Goal: Task Accomplishment & Management: Use online tool/utility

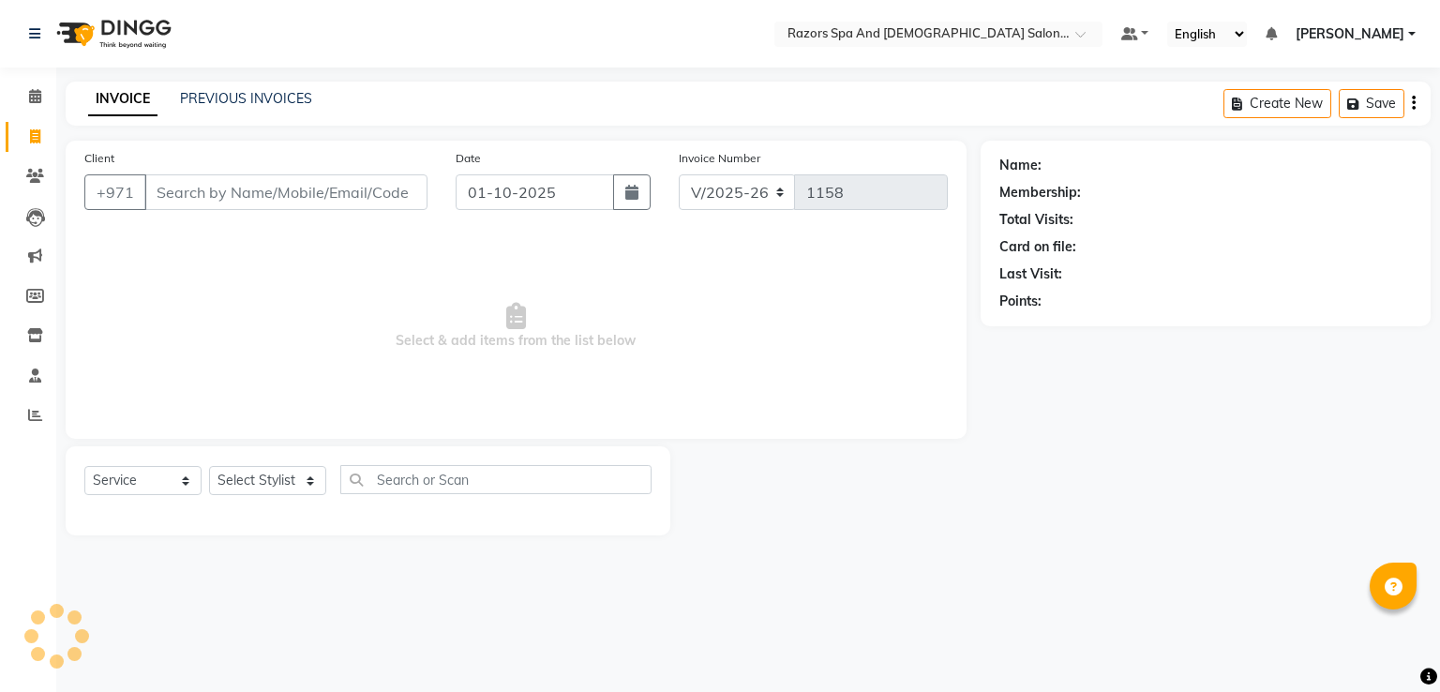
select select "8419"
select select "service"
type input "5"
type input "7"
type input "5"
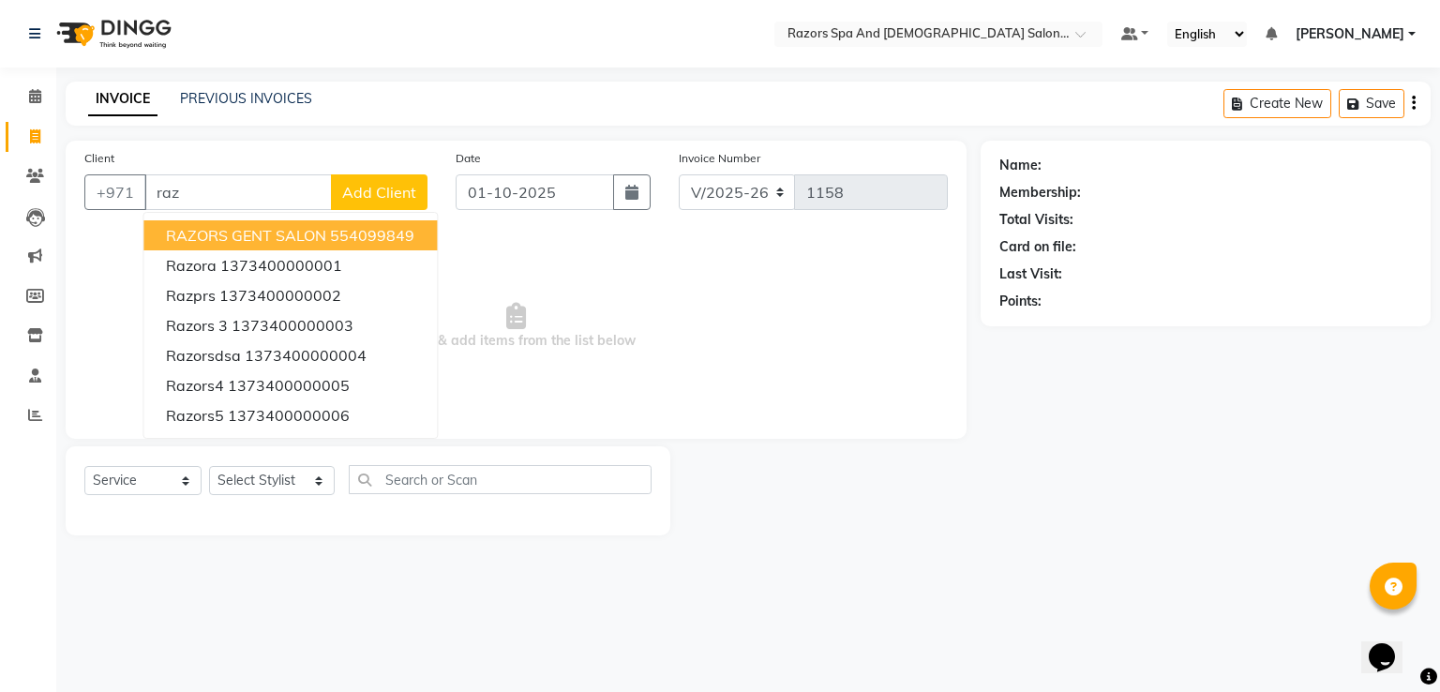
click at [273, 243] on span "RAZORS GENT SALON" at bounding box center [246, 235] width 160 height 19
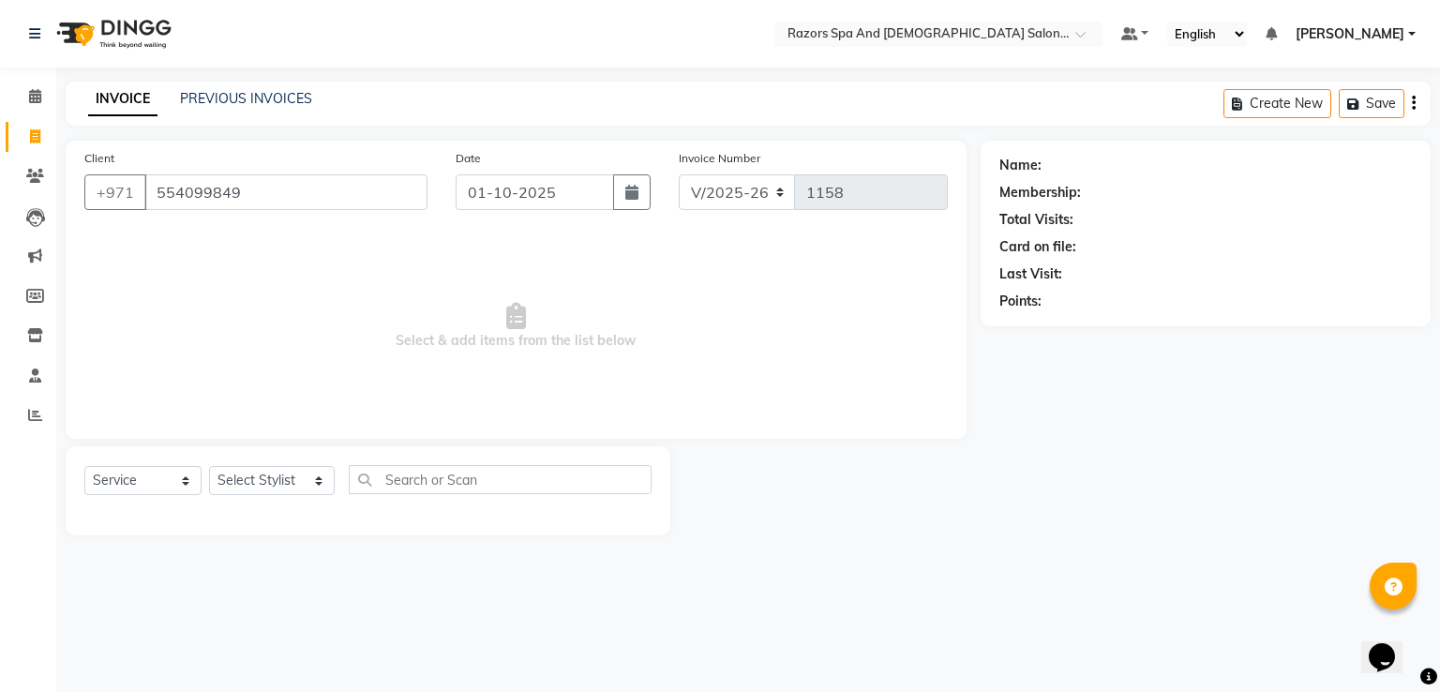
type input "554099849"
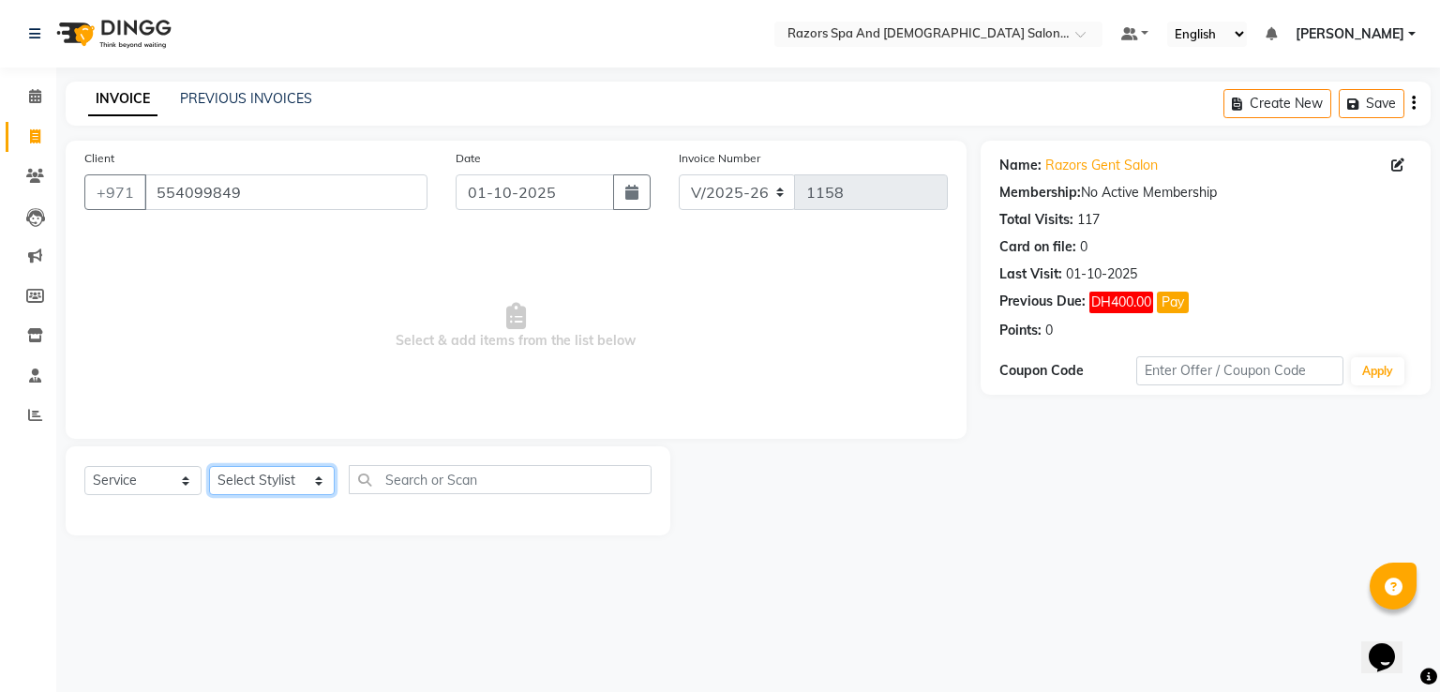
click at [303, 490] on select "Select Stylist [PERSON_NAME] Alaseel [PERSON_NAME] Anwar [PERSON_NAME] Islam [P…" at bounding box center [272, 480] width 126 height 29
select select "81369"
click at [209, 467] on select "Select Stylist [PERSON_NAME] Alaseel [PERSON_NAME] Anwar [PERSON_NAME] Islam [P…" at bounding box center [272, 480] width 126 height 29
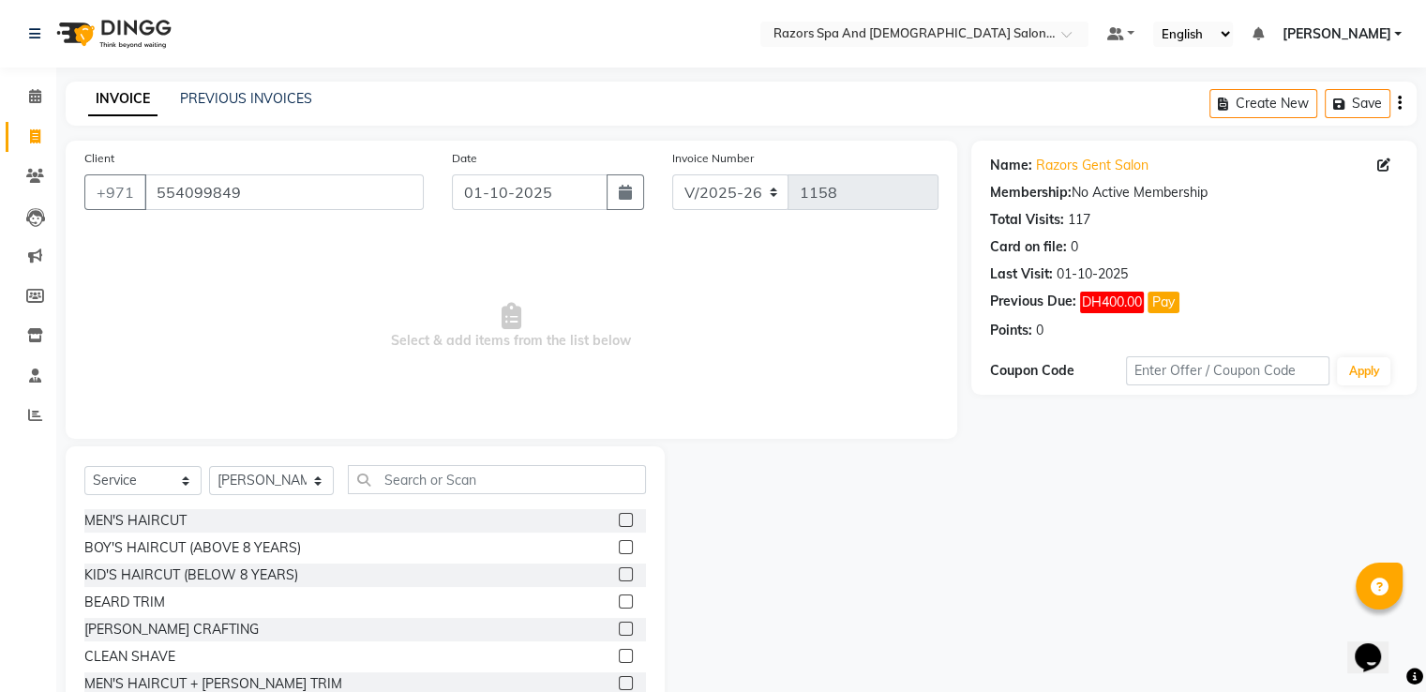
click at [584, 550] on div "BOY'S HAIRCUT (ABOVE 8 YEARS)" at bounding box center [365, 547] width 562 height 23
click at [619, 548] on label at bounding box center [626, 547] width 14 height 14
click at [619, 548] on input "checkbox" at bounding box center [625, 548] width 12 height 12
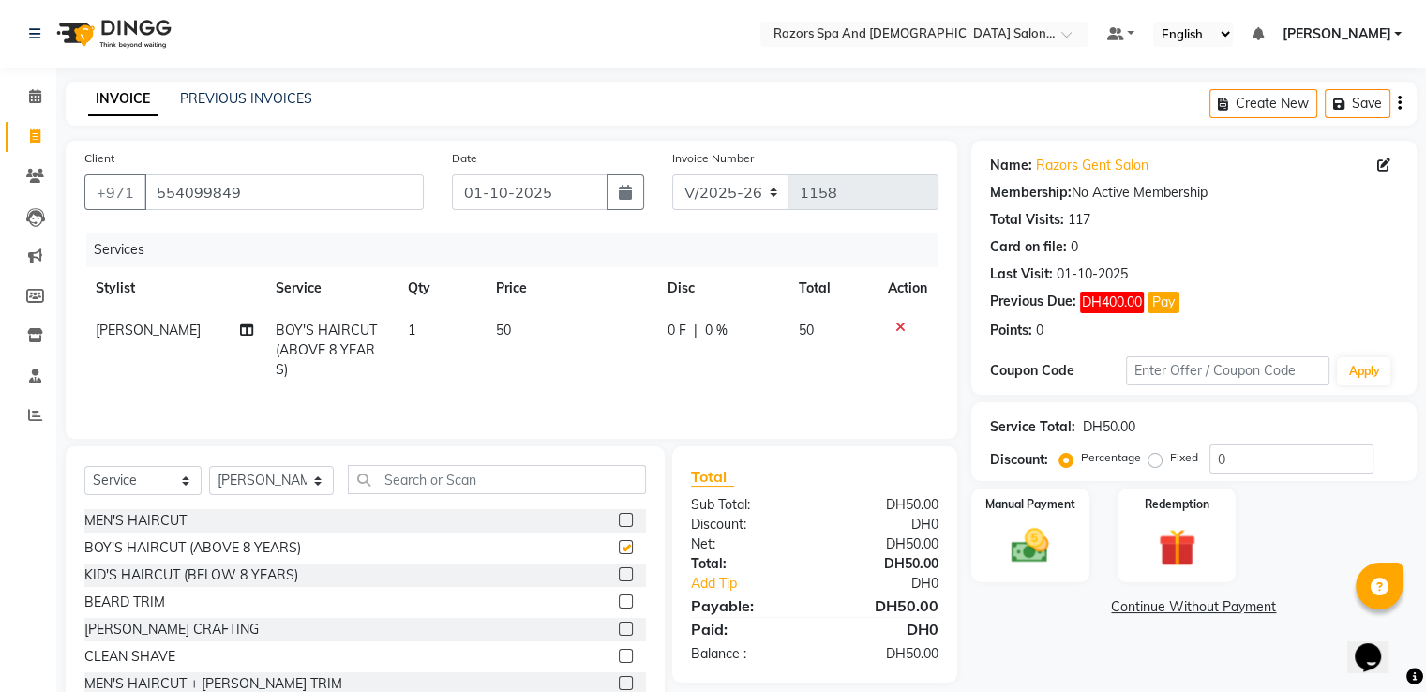
checkbox input "false"
click at [1041, 532] on img at bounding box center [1030, 545] width 61 height 43
click at [1148, 606] on span "Cash Payment" at bounding box center [1147, 608] width 81 height 22
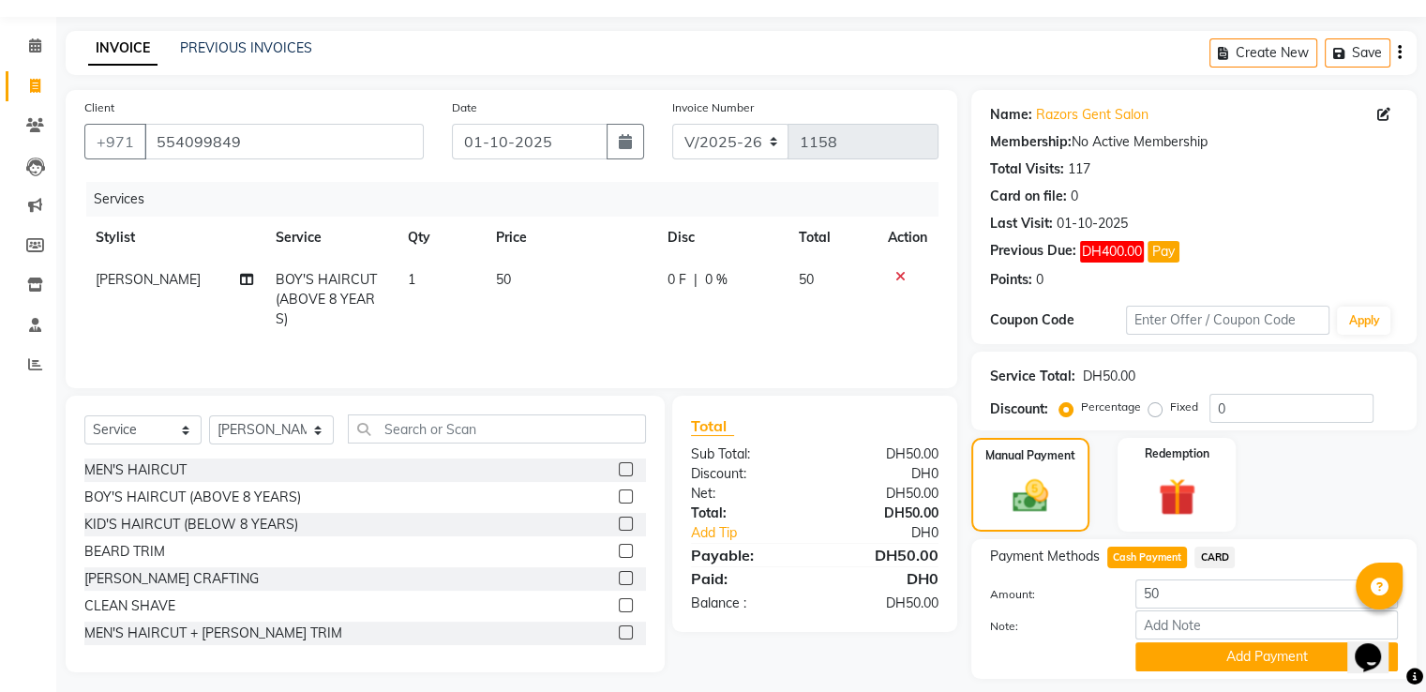
scroll to position [105, 0]
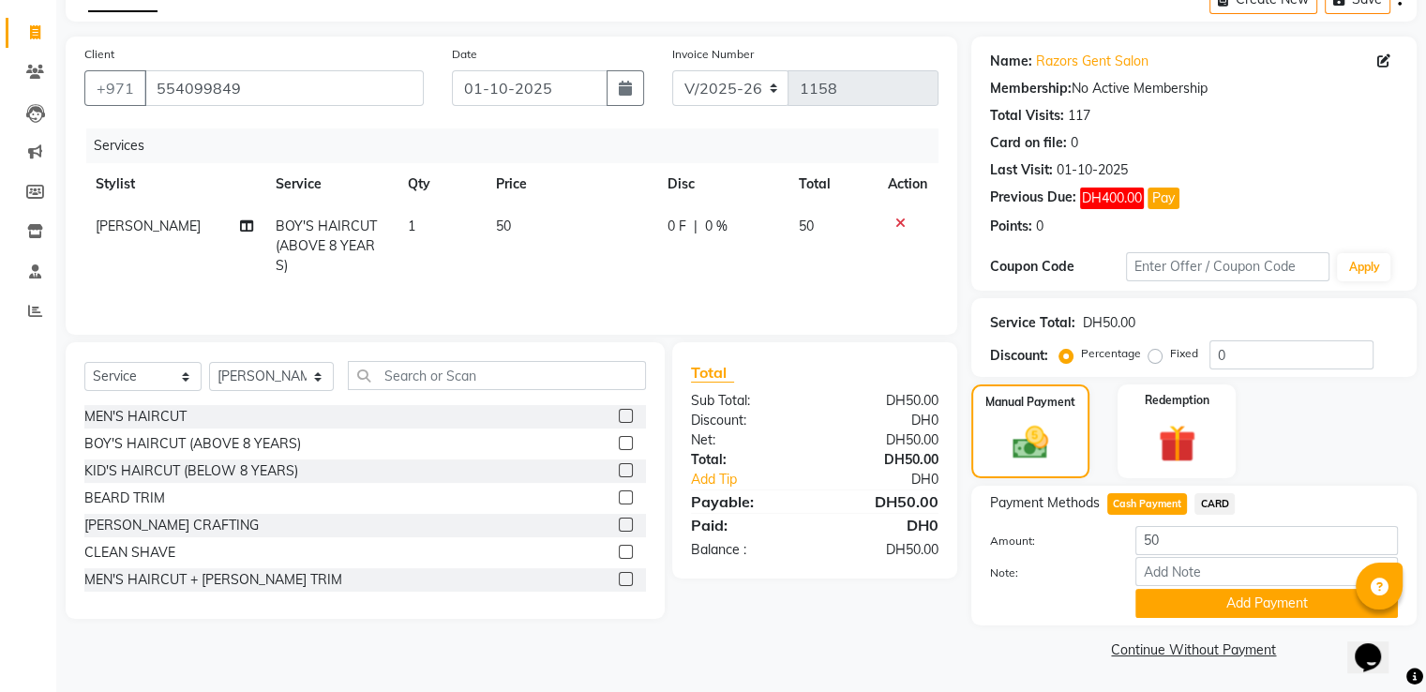
click at [1238, 604] on button "Add Payment" at bounding box center [1267, 603] width 263 height 29
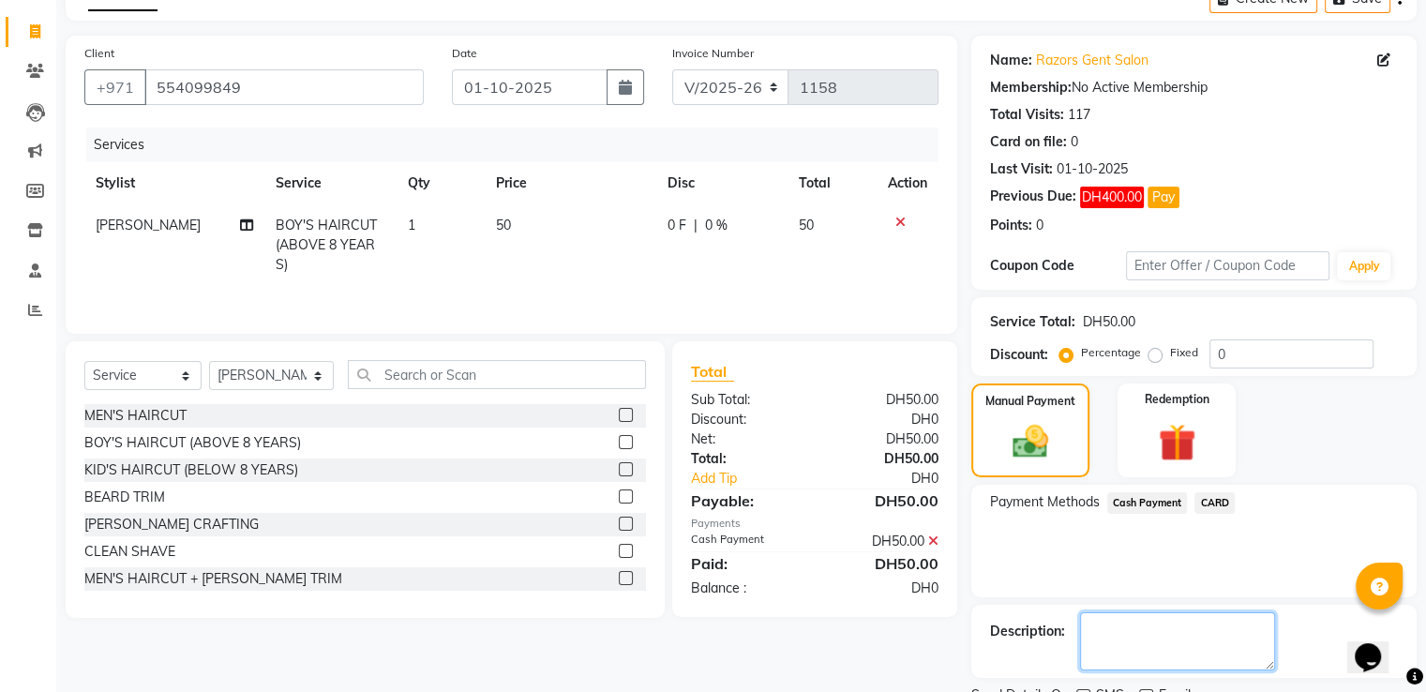
click at [1212, 620] on textarea at bounding box center [1177, 641] width 195 height 58
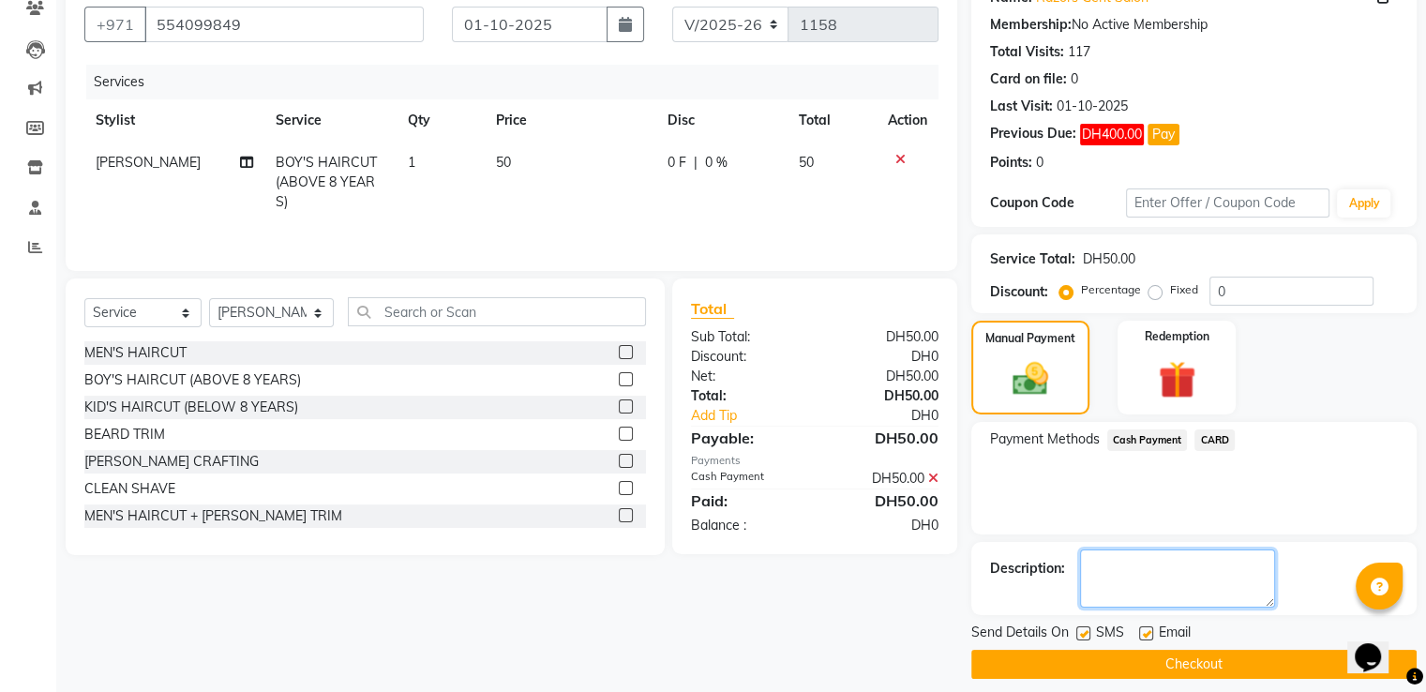
scroll to position [181, 0]
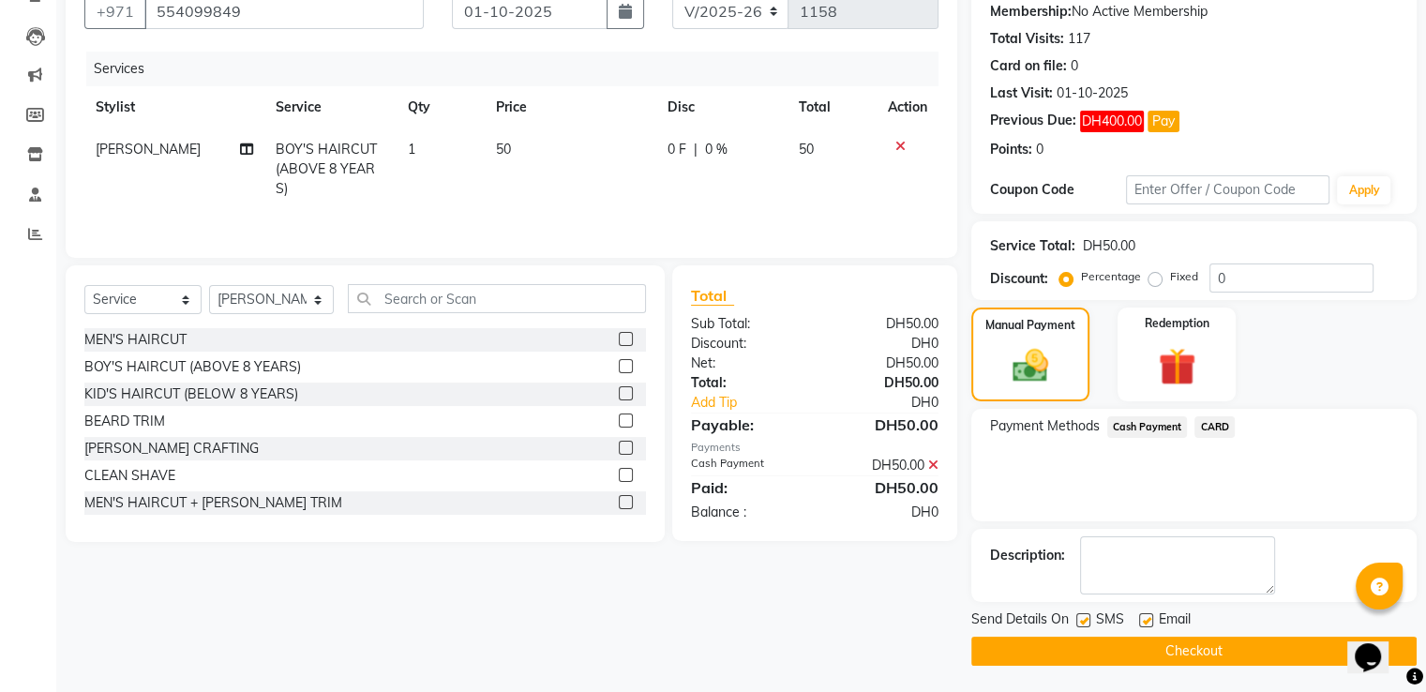
click at [1193, 649] on button "Checkout" at bounding box center [1193, 651] width 445 height 29
